Goal: Transaction & Acquisition: Download file/media

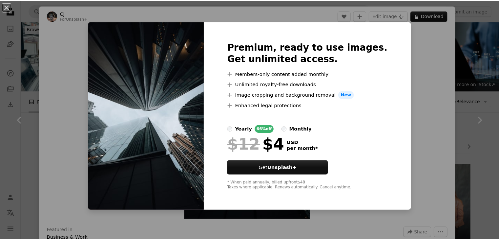
scroll to position [294, 0]
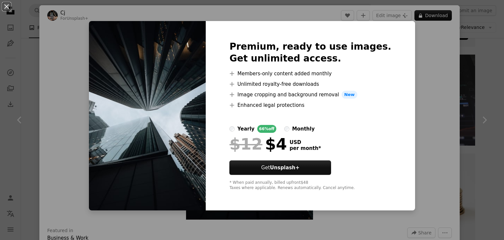
click at [423, 86] on div "An X shape Premium, ready to use images. Get unlimited access. A plus sign Memb…" at bounding box center [252, 120] width 504 height 240
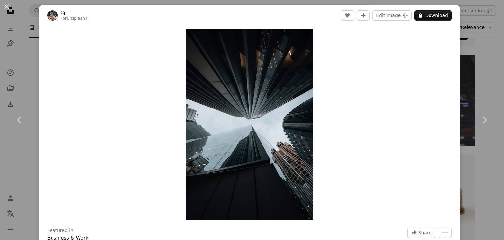
click at [16, 43] on div "An X shape Chevron left Chevron right Cj For Unsplash+ A heart A plus sign Edit…" at bounding box center [252, 120] width 504 height 240
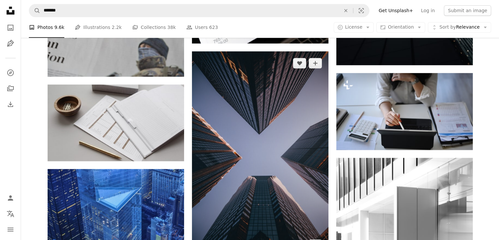
scroll to position [696, 0]
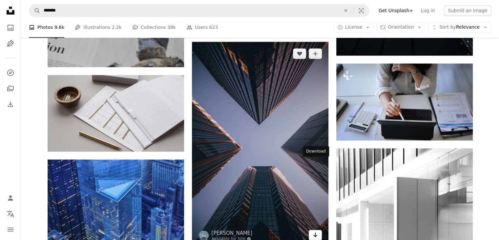
click at [315, 230] on icon "Arrow pointing down" at bounding box center [315, 234] width 5 height 8
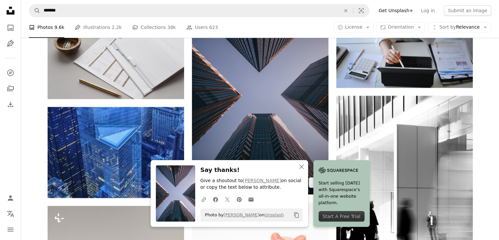
scroll to position [717, 0]
